Goal: Information Seeking & Learning: Find specific fact

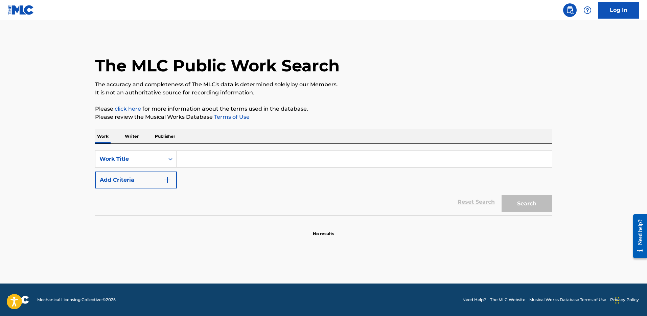
click at [188, 158] on input "Search Form" at bounding box center [364, 159] width 375 height 16
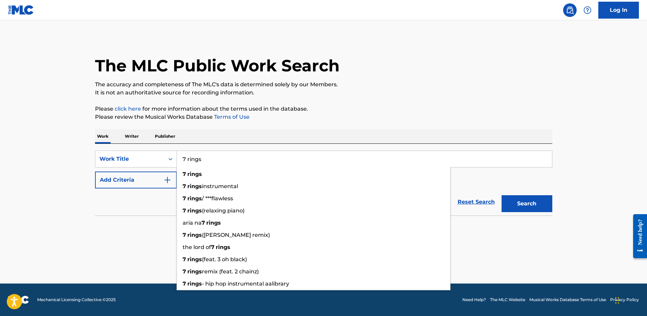
type input "7 rings"
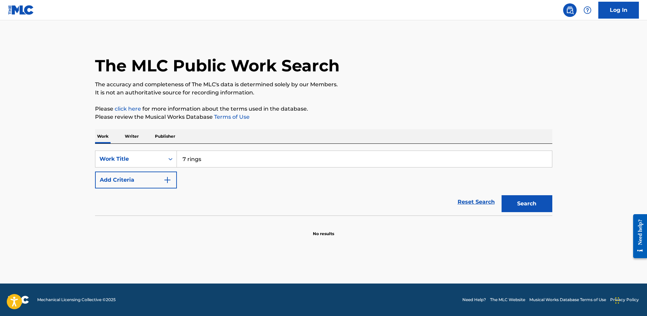
click at [73, 178] on main "The MLC Public Work Search The accuracy and completeness of The MLC's data is d…" at bounding box center [323, 151] width 647 height 263
click at [113, 179] on button "Add Criteria" at bounding box center [136, 179] width 82 height 17
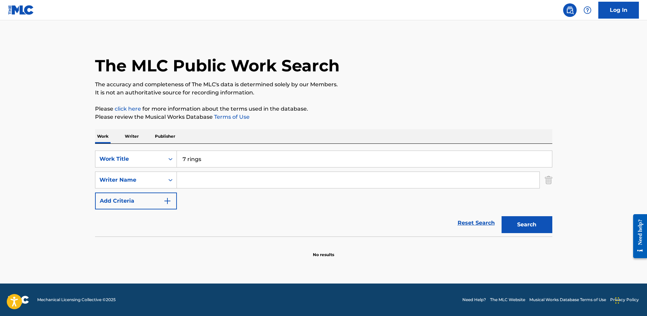
click at [192, 175] on input "Search Form" at bounding box center [358, 180] width 363 height 16
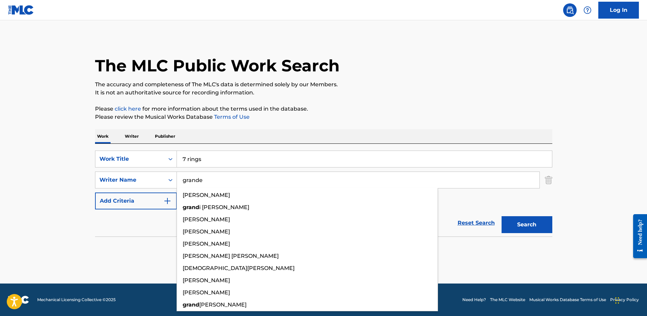
type input "grande"
click at [502, 216] on button "Search" at bounding box center [527, 224] width 51 height 17
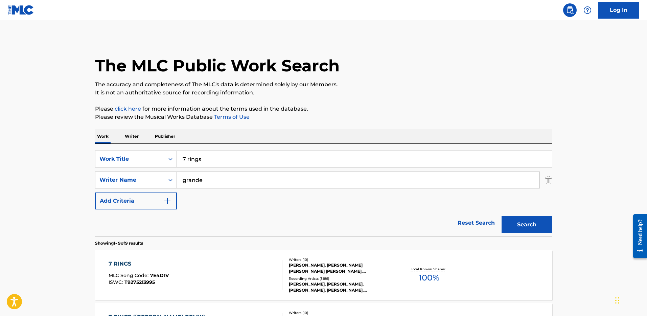
click at [129, 260] on div "7 RINGS" at bounding box center [139, 264] width 60 height 8
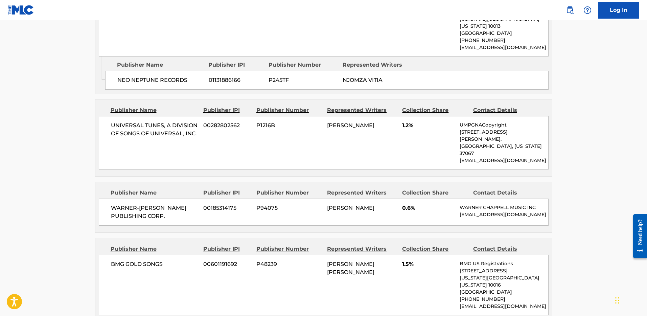
scroll to position [487, 0]
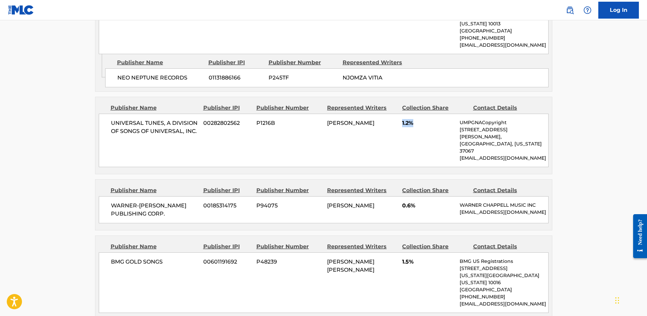
drag, startPoint x: 422, startPoint y: 119, endPoint x: 400, endPoint y: 117, distance: 22.4
click at [400, 117] on div "UNIVERSAL TUNES, A DIVISION OF SONGS OF UNIVERSAL, INC. 00282802562 P1216B [PER…" at bounding box center [324, 140] width 450 height 53
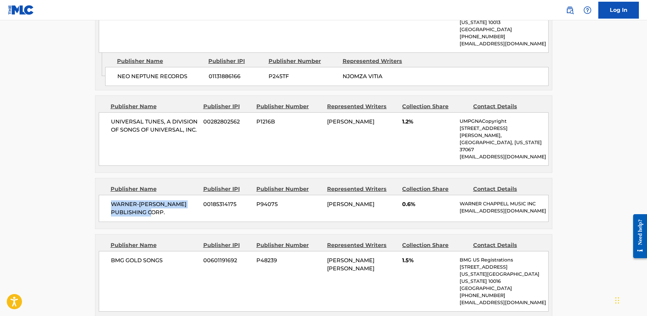
drag, startPoint x: 168, startPoint y: 192, endPoint x: 112, endPoint y: 176, distance: 59.0
click at [112, 195] on div "WARNER-[PERSON_NAME] PUBLISHING CORP. 00185314175 P94075 [PERSON_NAME] PARKS 0.…" at bounding box center [324, 208] width 450 height 27
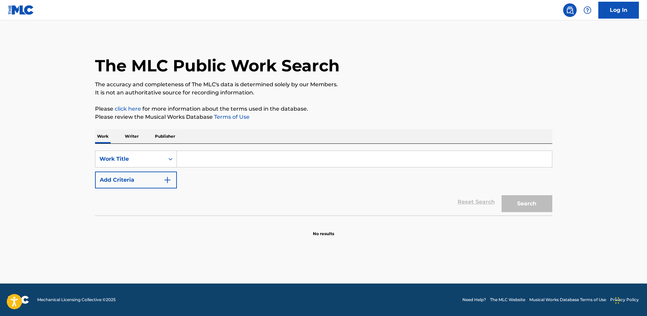
click at [191, 161] on input "Search Form" at bounding box center [364, 159] width 375 height 16
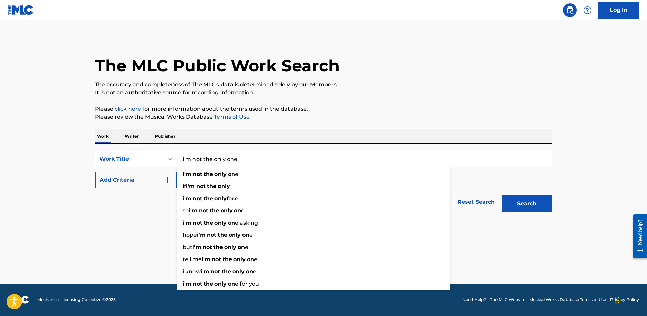
type input "I'm not the only one"
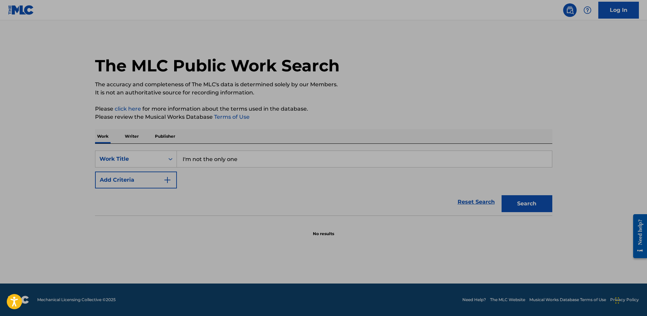
click at [109, 206] on div "Reset Search Search" at bounding box center [323, 201] width 457 height 27
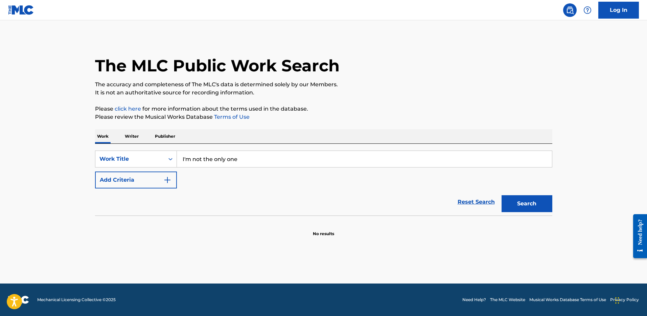
click at [122, 187] on button "Add Criteria" at bounding box center [136, 179] width 82 height 17
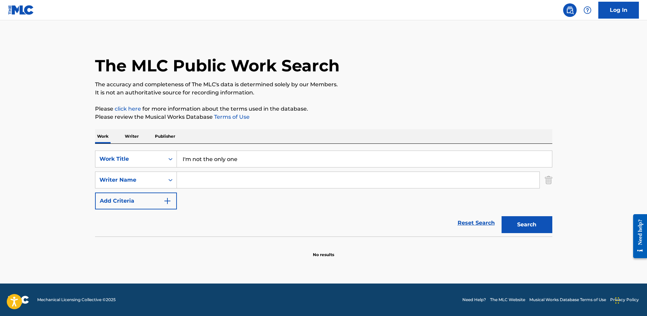
click at [183, 183] on input "Search Form" at bounding box center [358, 180] width 363 height 16
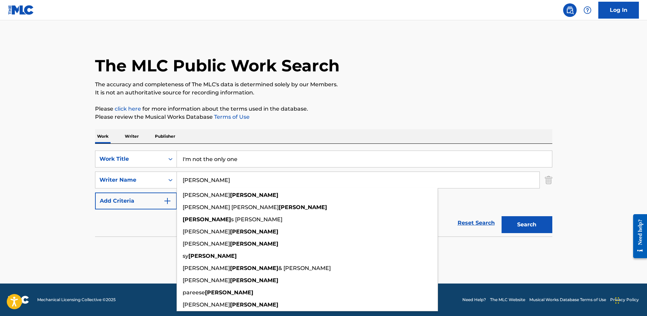
type input "smith"
click at [502, 216] on button "Search" at bounding box center [527, 224] width 51 height 17
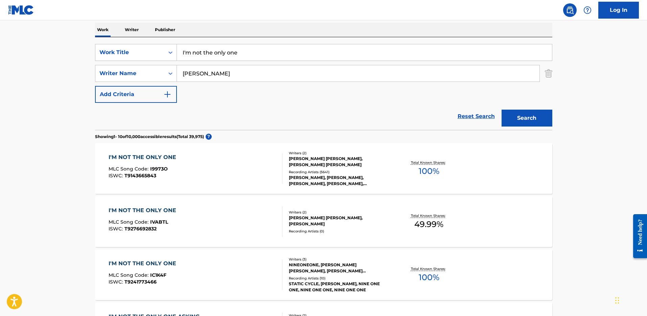
scroll to position [112, 0]
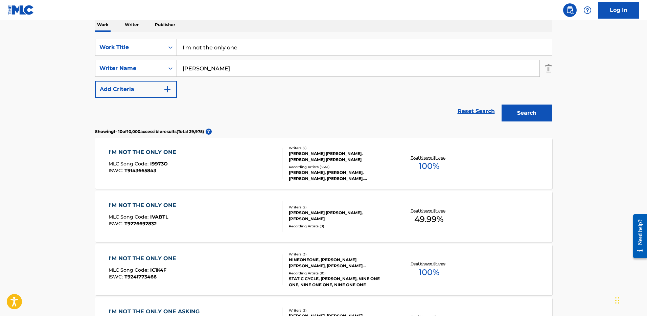
click at [338, 156] on div "SAMUEL FREDERICK SMITH, JAMES JOHN NAPIER" at bounding box center [340, 157] width 102 height 12
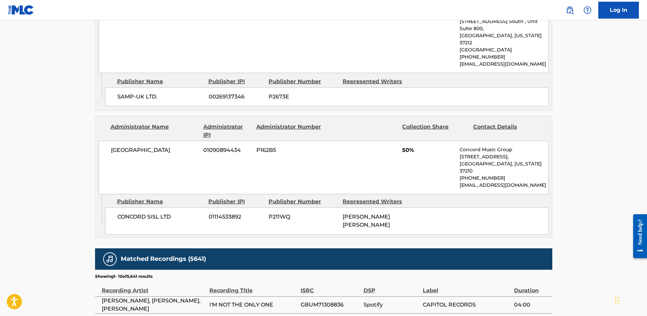
scroll to position [546, 0]
